Goal: Navigation & Orientation: Find specific page/section

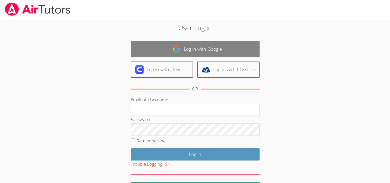
click at [185, 54] on link "Log in with Google" at bounding box center [195, 49] width 129 height 16
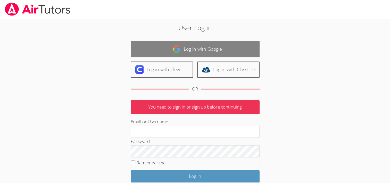
click at [164, 51] on link "Log in with Google" at bounding box center [195, 49] width 129 height 16
